Goal: Information Seeking & Learning: Learn about a topic

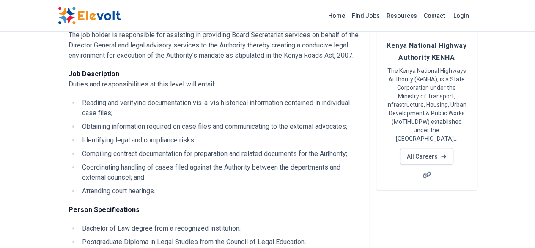
scroll to position [127, 0]
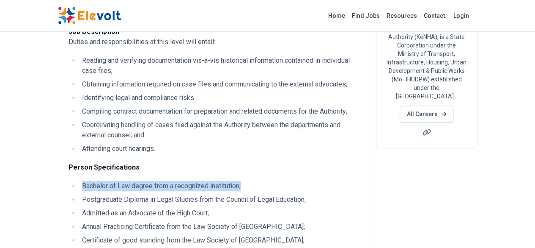
drag, startPoint x: 195, startPoint y: 163, endPoint x: 14, endPoint y: 165, distance: 180.7
click at [58, 165] on div "Job Purpose The job holder is responsible for assisting in providing Board Secr…" at bounding box center [213, 188] width 311 height 459
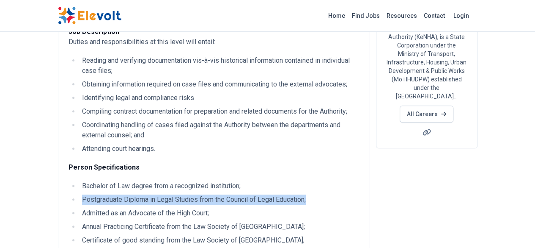
drag, startPoint x: 272, startPoint y: 177, endPoint x: 26, endPoint y: 180, distance: 246.3
click at [69, 181] on ul "Bachelor of Law degree from a recognized institution; Postgraduate Diploma in L…" at bounding box center [214, 226] width 290 height 91
click at [80, 194] on li "Postgraduate Diploma in Legal Studies from the Council of Legal Education;" at bounding box center [219, 199] width 279 height 10
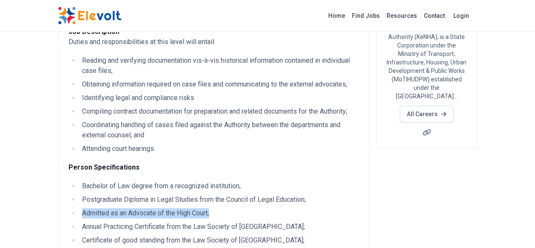
drag, startPoint x: 172, startPoint y: 190, endPoint x: 21, endPoint y: 196, distance: 150.8
click at [69, 196] on ul "Bachelor of Law degree from a recognized institution; Postgraduate Diploma in L…" at bounding box center [214, 226] width 290 height 91
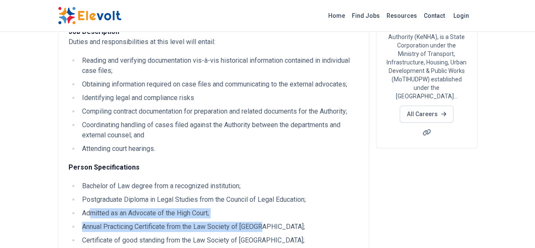
drag, startPoint x: 220, startPoint y: 205, endPoint x: 40, endPoint y: 197, distance: 180.9
click at [69, 197] on ul "Bachelor of Law degree from a recognized institution; Postgraduate Diploma in L…" at bounding box center [214, 226] width 290 height 91
click at [80, 221] on li "Annual Practicing Certificate from the Law Society of [GEOGRAPHIC_DATA];" at bounding box center [219, 226] width 279 height 10
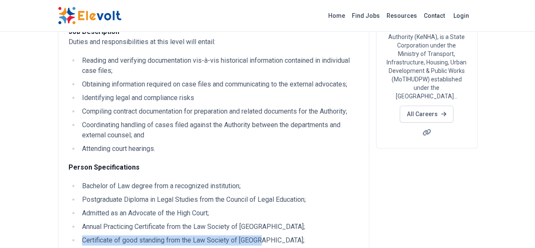
drag, startPoint x: 217, startPoint y: 220, endPoint x: 25, endPoint y: 224, distance: 193.0
click at [69, 224] on ul "Bachelor of Law degree from a recognized institution; Postgraduate Diploma in L…" at bounding box center [214, 226] width 290 height 91
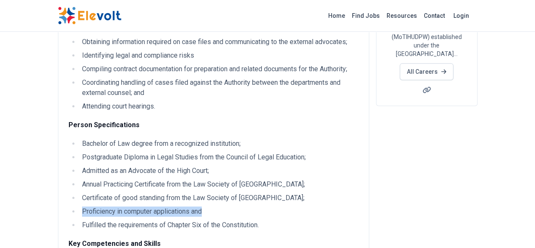
drag, startPoint x: 167, startPoint y: 188, endPoint x: 30, endPoint y: 195, distance: 137.3
click at [80, 206] on li "Proficiency in computer applications and" at bounding box center [219, 211] width 279 height 10
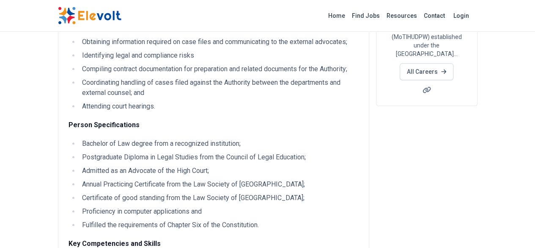
click at [69, 196] on ul "Bachelor of Law degree from a recognized institution; Postgraduate Diploma in L…" at bounding box center [214, 183] width 290 height 91
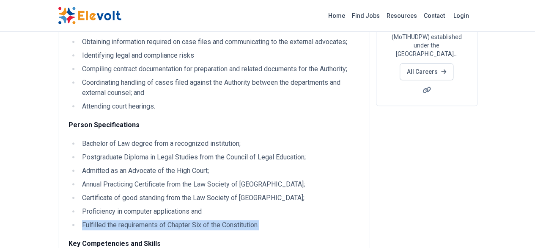
drag, startPoint x: 227, startPoint y: 204, endPoint x: 28, endPoint y: 207, distance: 198.9
click at [80, 220] on li "Fulfilled the requirements of Chapter Six of the Constitution." at bounding box center [219, 225] width 279 height 10
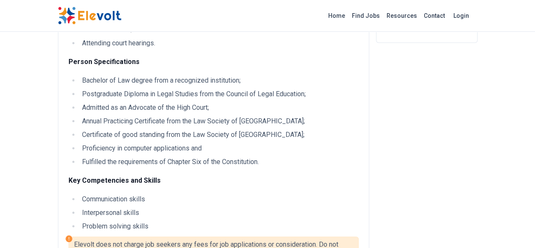
scroll to position [254, 0]
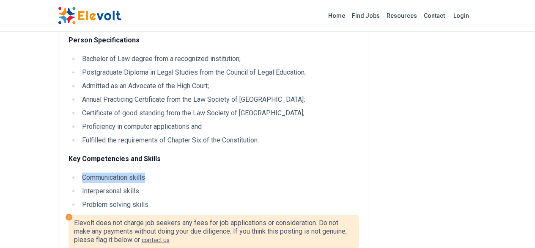
drag, startPoint x: 104, startPoint y: 159, endPoint x: 17, endPoint y: 155, distance: 86.8
click at [69, 172] on ul "Communication skills Interpersonal skills Problem solving skills" at bounding box center [214, 190] width 290 height 37
drag, startPoint x: 102, startPoint y: 172, endPoint x: 24, endPoint y: 171, distance: 78.3
click at [80, 186] on li "Interpersonal skills" at bounding box center [219, 191] width 279 height 10
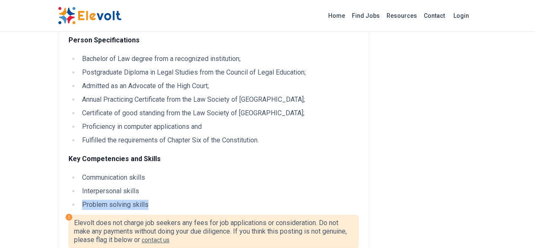
drag, startPoint x: 115, startPoint y: 181, endPoint x: 21, endPoint y: 182, distance: 93.9
click at [69, 182] on ul "Communication skills Interpersonal skills Problem solving skills" at bounding box center [214, 190] width 290 height 37
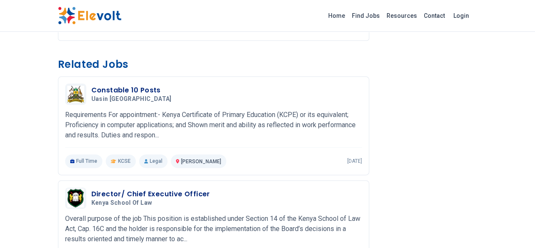
scroll to position [503, 0]
